Goal: Information Seeking & Learning: Learn about a topic

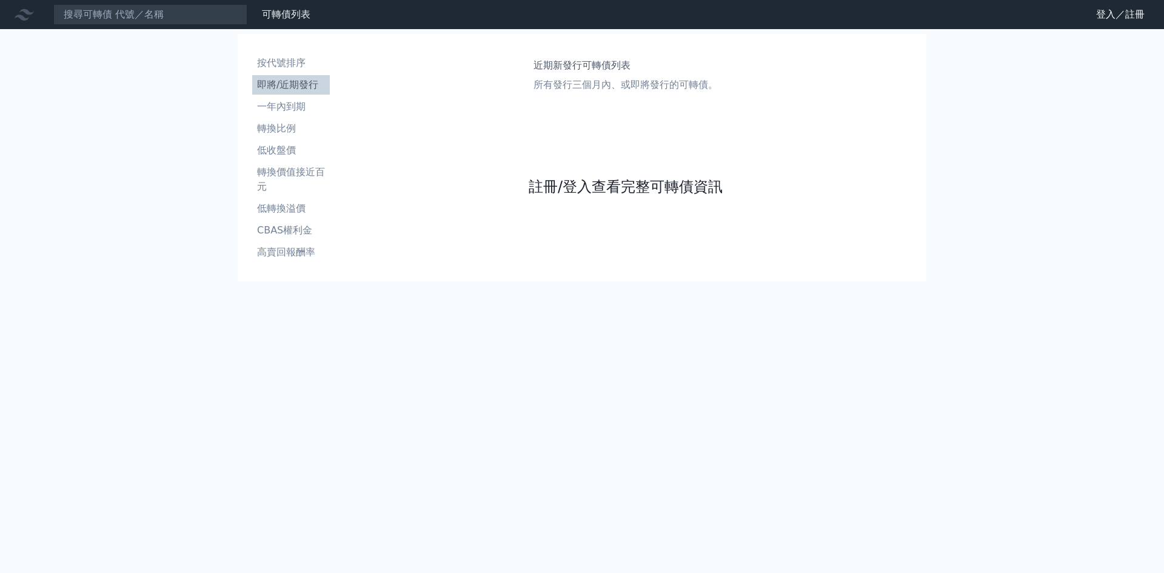
click at [609, 188] on link "註冊/登入查看完整可轉債資訊" at bounding box center [626, 186] width 194 height 19
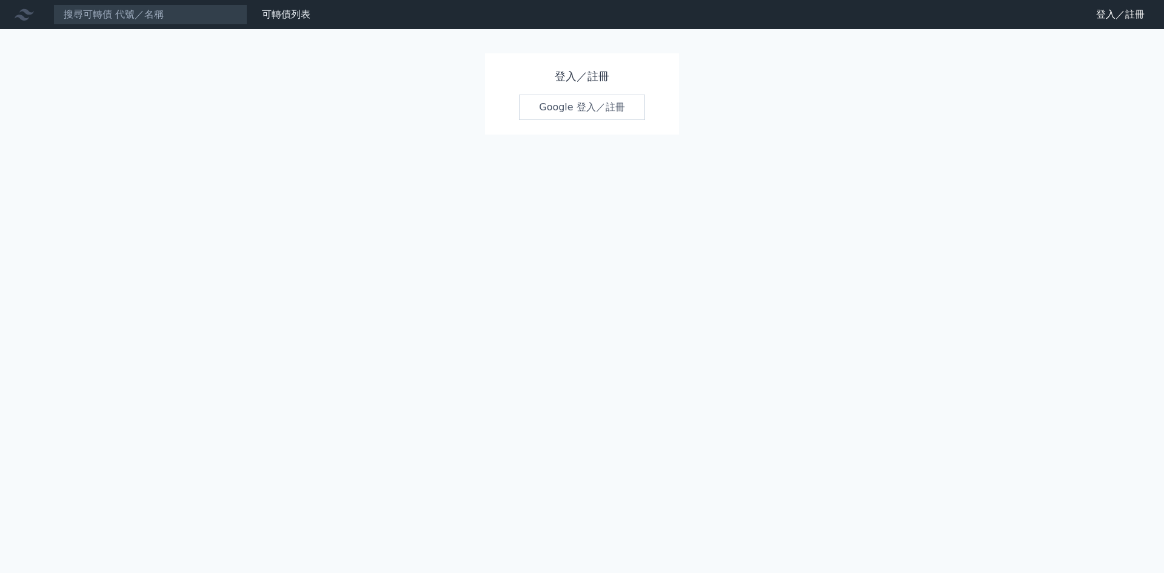
click at [582, 112] on link "Google 登入／註冊" at bounding box center [582, 107] width 126 height 25
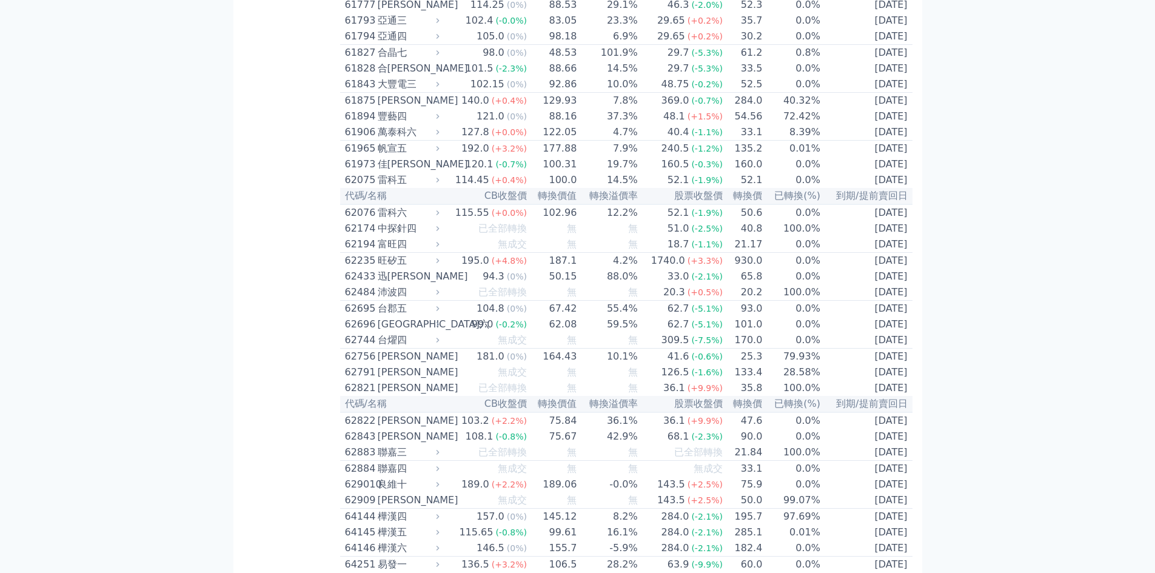
scroll to position [4528, 0]
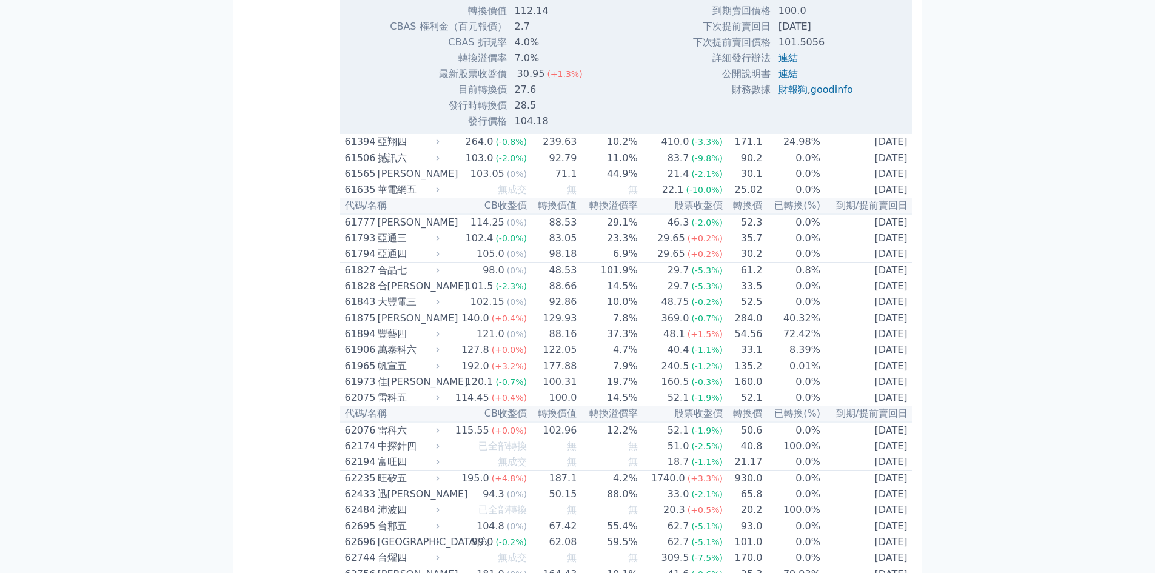
scroll to position [4689, 0]
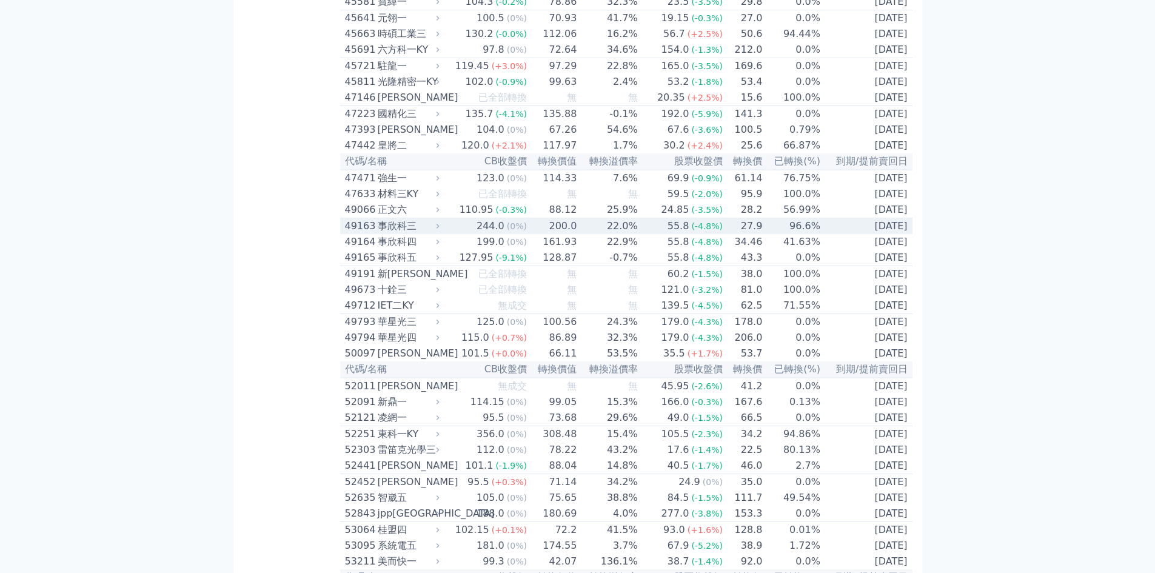
scroll to position [3396, 0]
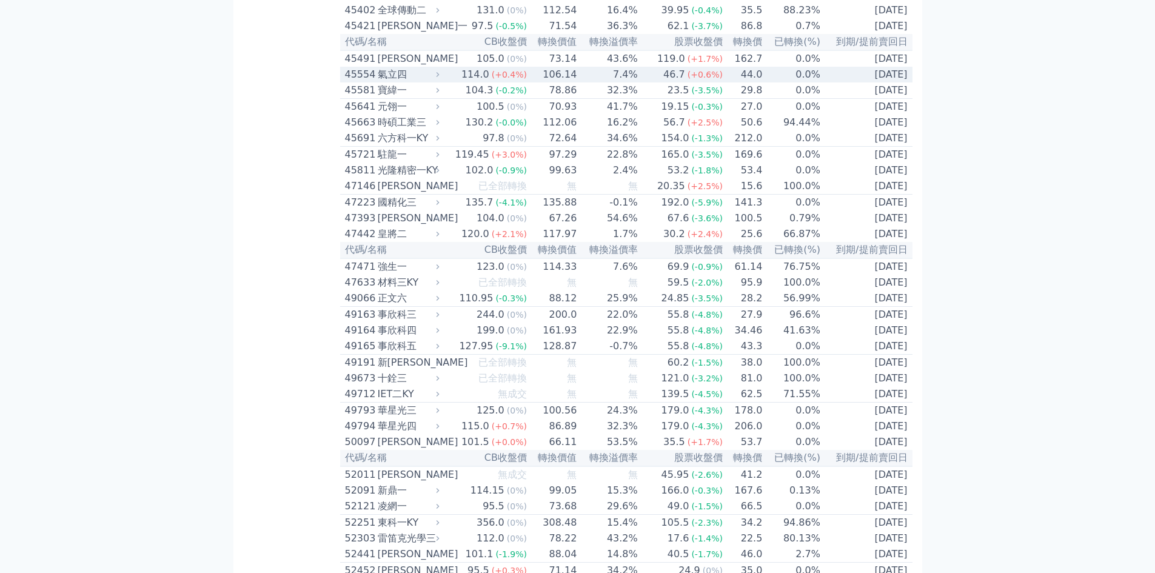
click at [360, 82] on div "45554" at bounding box center [360, 74] width 30 height 15
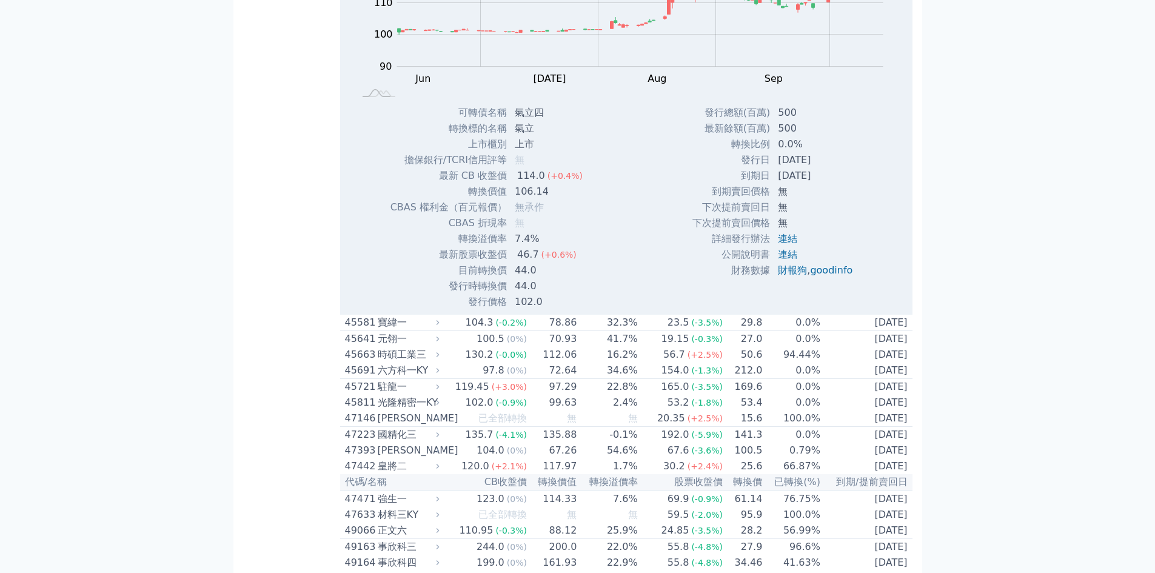
scroll to position [3719, 0]
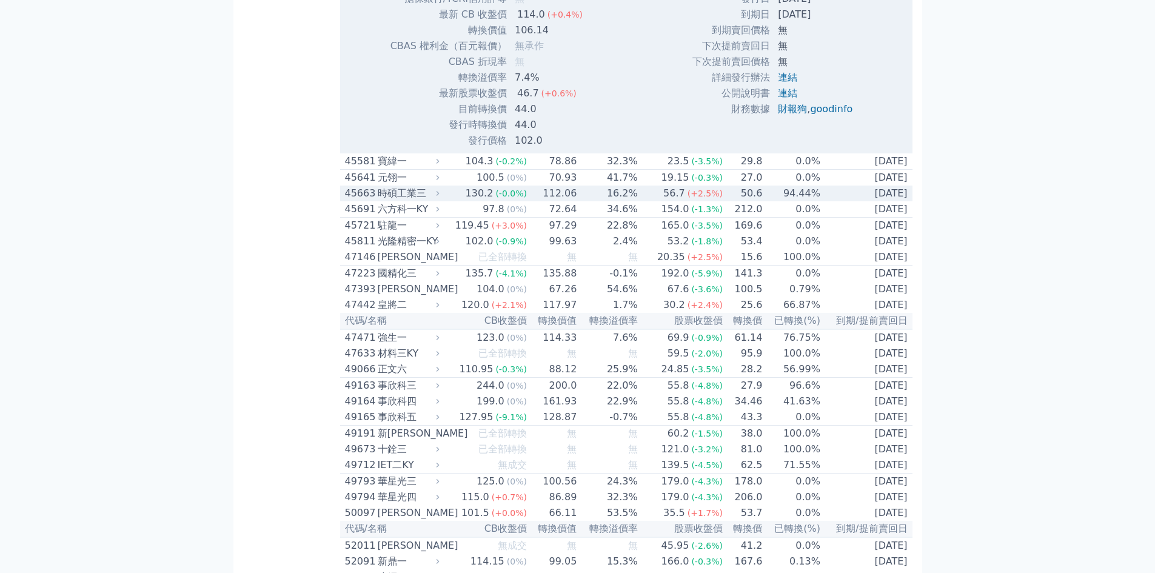
click at [366, 201] on div "45663" at bounding box center [360, 193] width 30 height 15
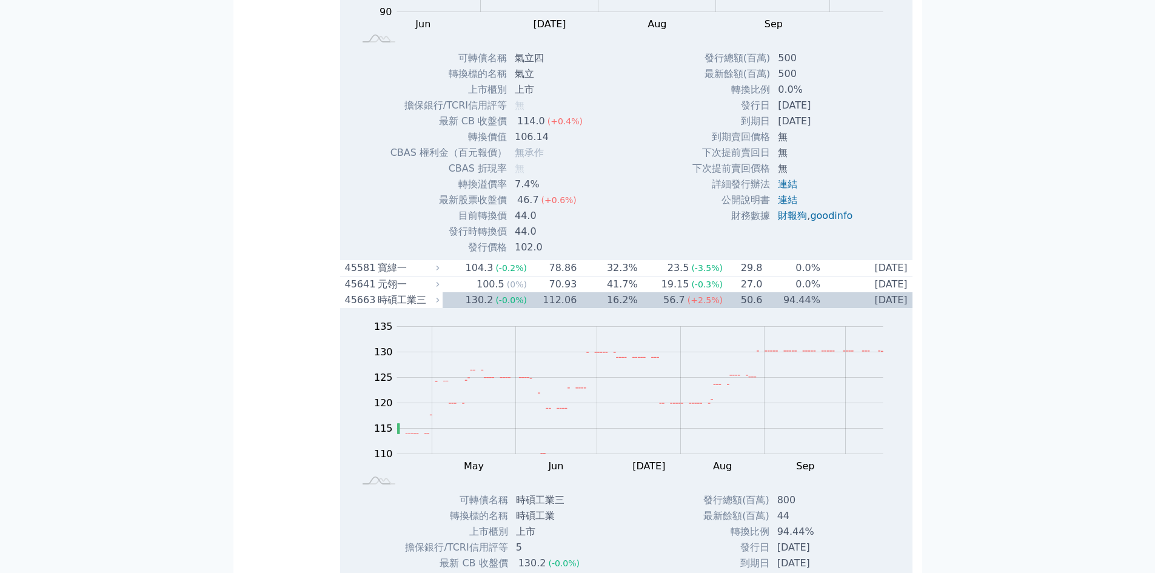
scroll to position [3558, 0]
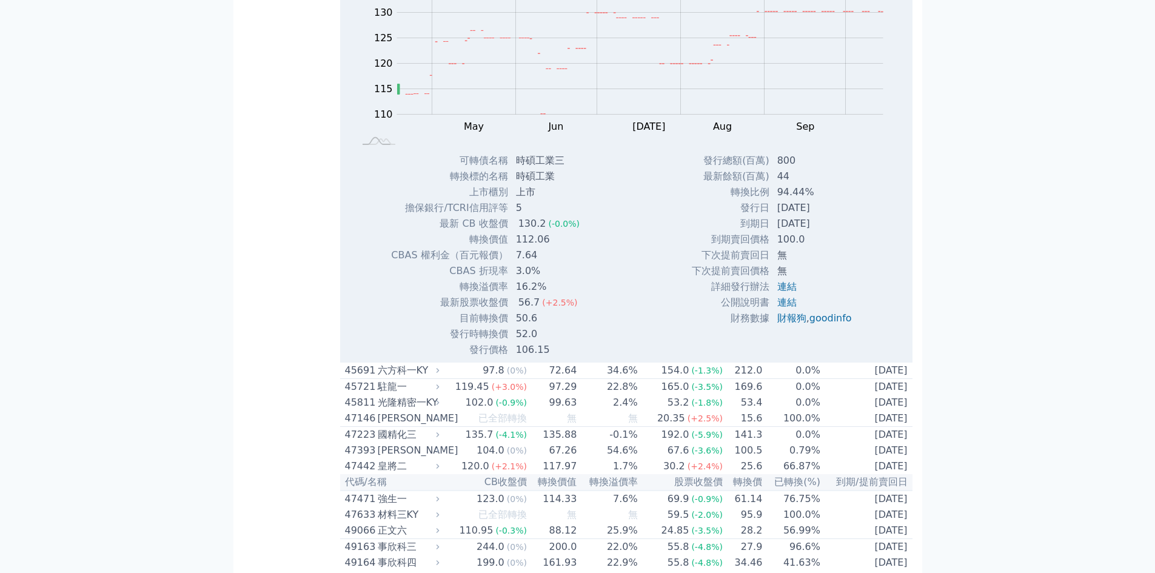
scroll to position [3719, 0]
